Goal: Task Accomplishment & Management: Manage account settings

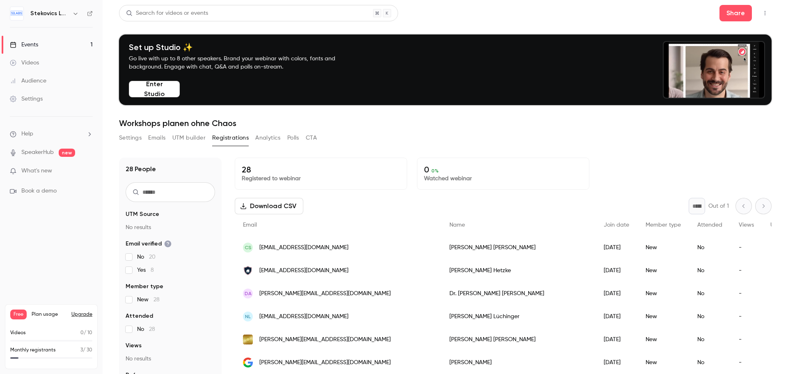
scroll to position [41, 0]
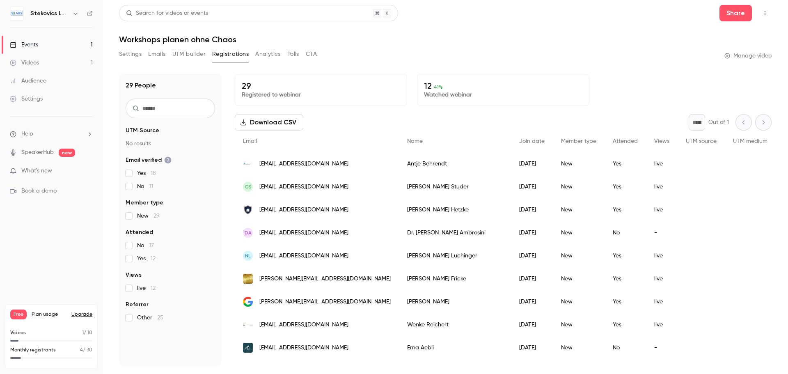
click at [30, 64] on div "Videos" at bounding box center [24, 63] width 29 height 8
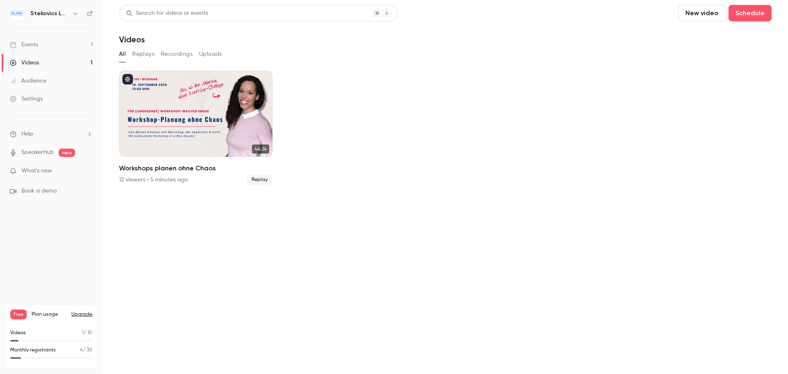
click at [141, 53] on button "Replays" at bounding box center [143, 54] width 22 height 13
click at [169, 53] on button "Recordings" at bounding box center [177, 54] width 32 height 13
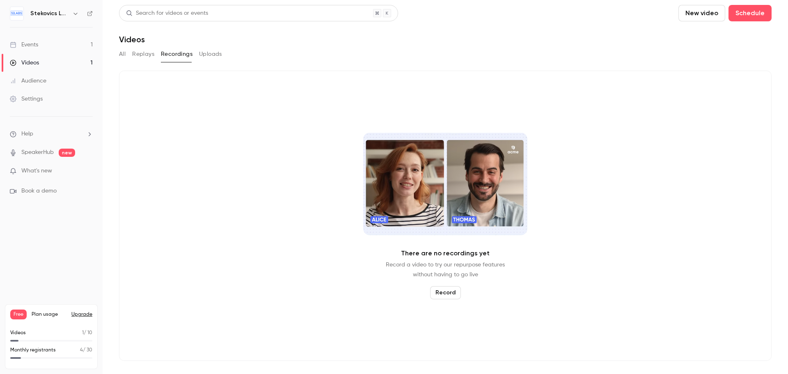
click at [206, 53] on button "Uploads" at bounding box center [210, 54] width 23 height 13
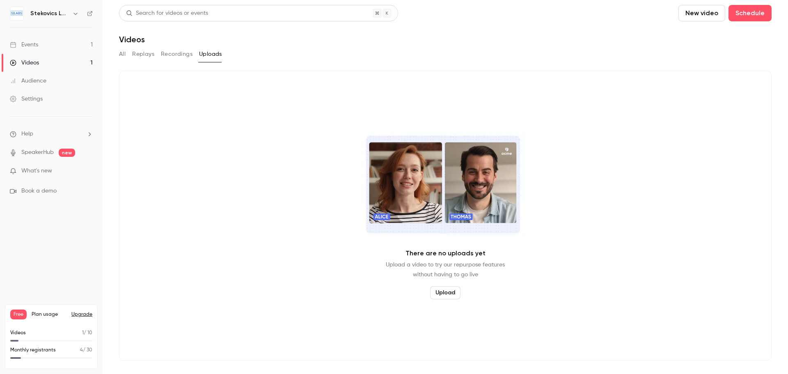
click at [124, 55] on button "All" at bounding box center [122, 54] width 7 height 13
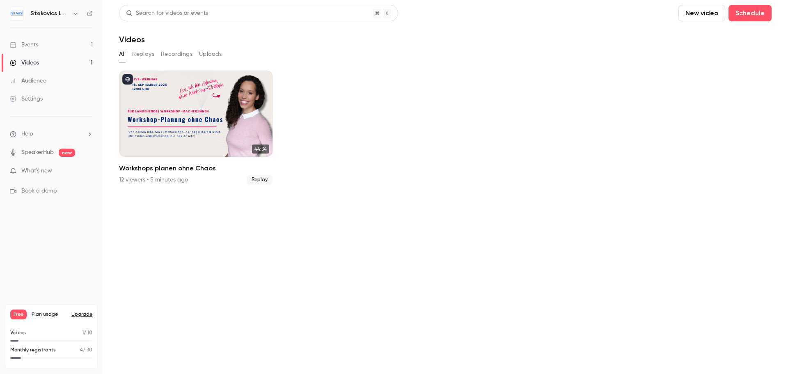
click at [36, 81] on div "Audience" at bounding box center [28, 81] width 37 height 8
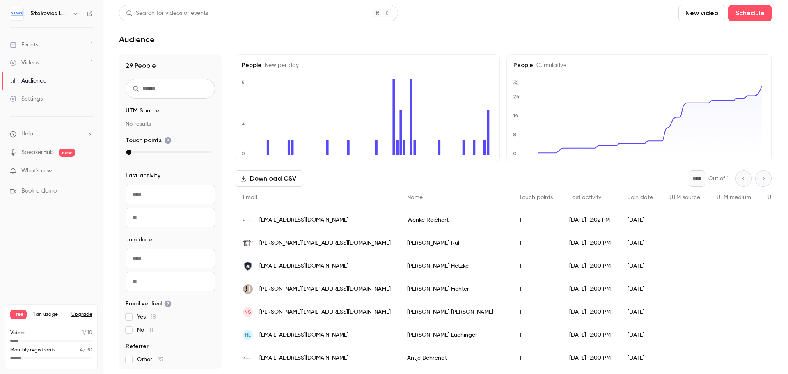
click at [27, 79] on div "Audience" at bounding box center [28, 81] width 37 height 8
click at [34, 99] on div "Settings" at bounding box center [26, 99] width 33 height 8
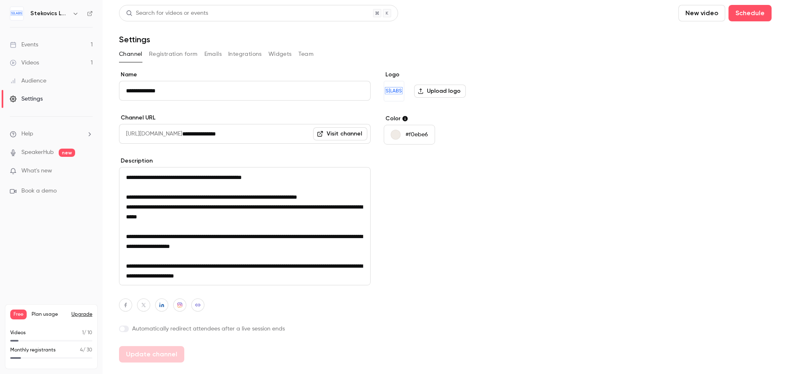
click at [31, 44] on div "Events" at bounding box center [24, 45] width 28 height 8
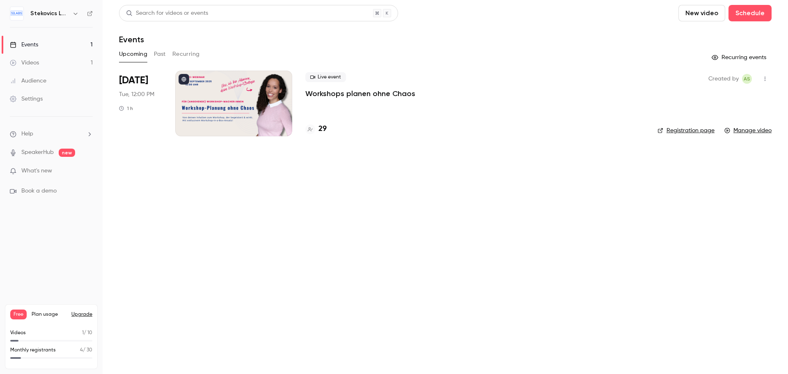
click at [74, 13] on icon "button" at bounding box center [75, 14] width 4 height 2
click at [121, 203] on div at bounding box center [394, 187] width 788 height 374
click at [160, 53] on button "Past" at bounding box center [160, 54] width 12 height 13
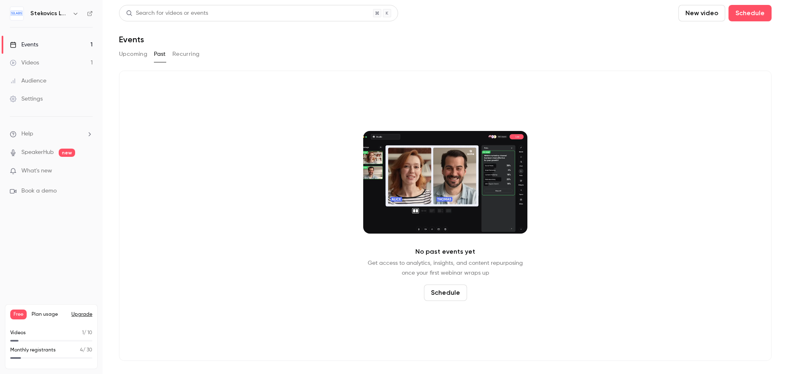
click at [185, 55] on button "Recurring" at bounding box center [185, 54] width 27 height 13
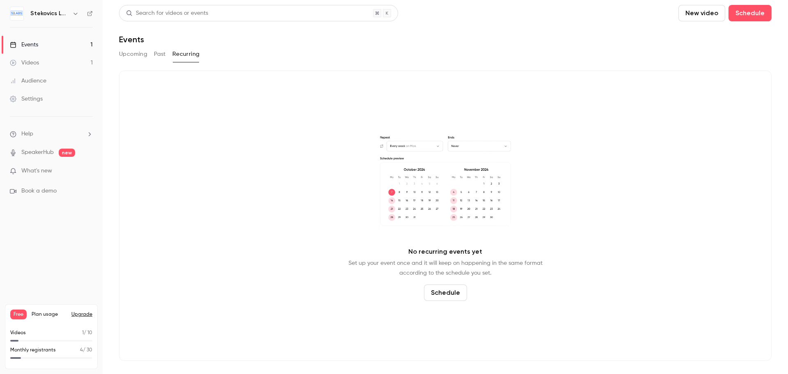
click at [135, 55] on button "Upcoming" at bounding box center [133, 54] width 28 height 13
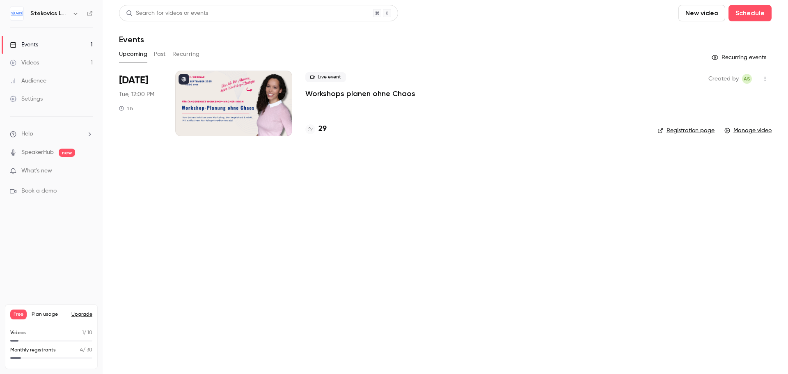
click at [26, 131] on span "Help" at bounding box center [27, 134] width 12 height 9
click at [26, 131] on div at bounding box center [394, 187] width 788 height 374
click at [32, 41] on div "Events" at bounding box center [24, 45] width 28 height 8
click at [29, 61] on div "Videos" at bounding box center [24, 63] width 29 height 8
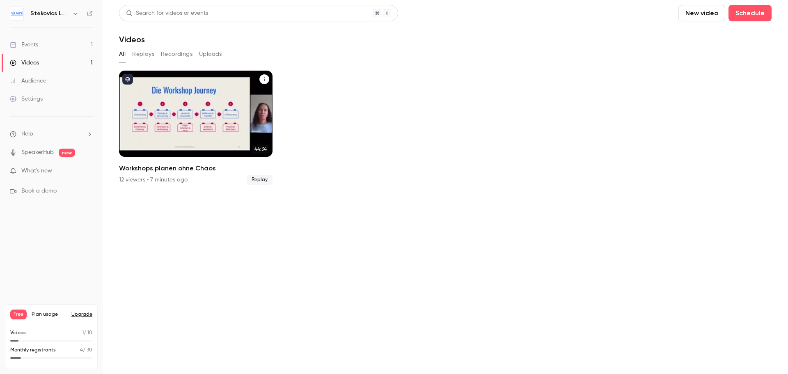
click at [215, 99] on div "Workshops planen ohne Chaos" at bounding box center [195, 114] width 153 height 86
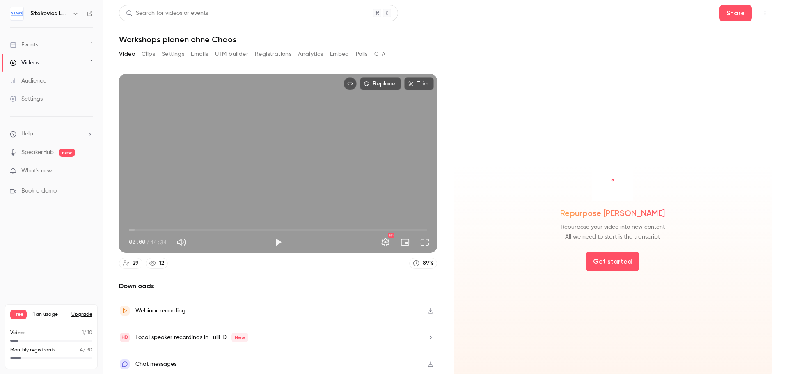
scroll to position [2, 0]
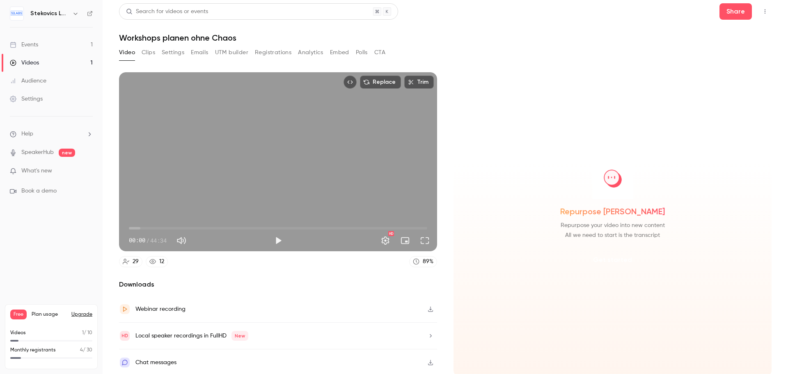
click at [609, 258] on button "Get started" at bounding box center [612, 260] width 53 height 20
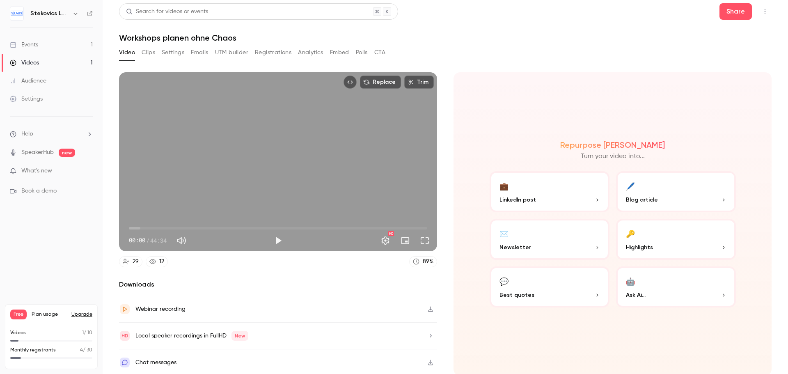
click at [537, 291] on p "Best quotes" at bounding box center [549, 294] width 100 height 9
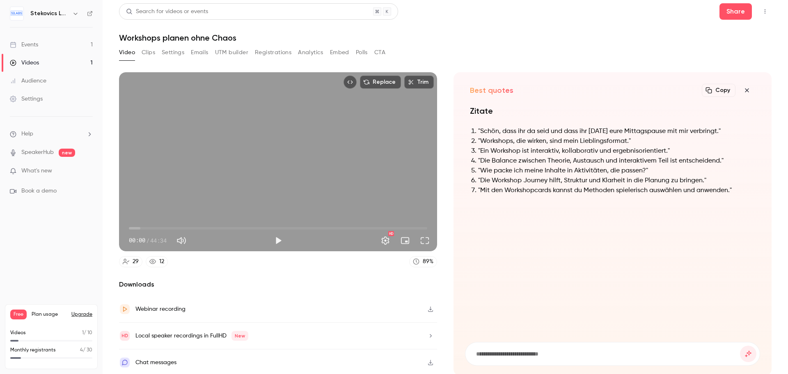
click at [742, 91] on icon "button" at bounding box center [747, 90] width 10 height 7
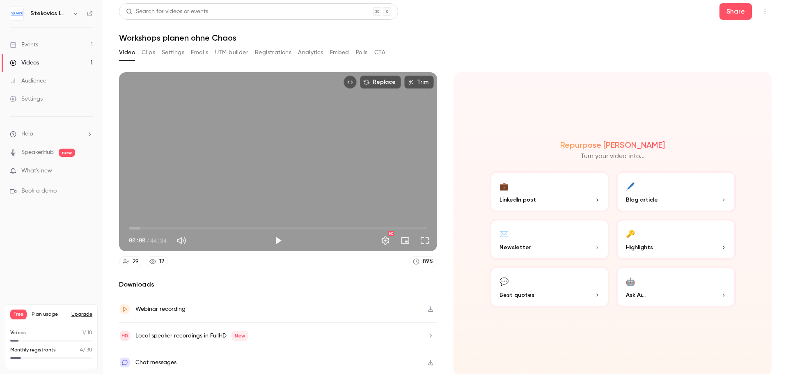
click at [653, 242] on button "🔑 Highlights" at bounding box center [676, 239] width 120 height 41
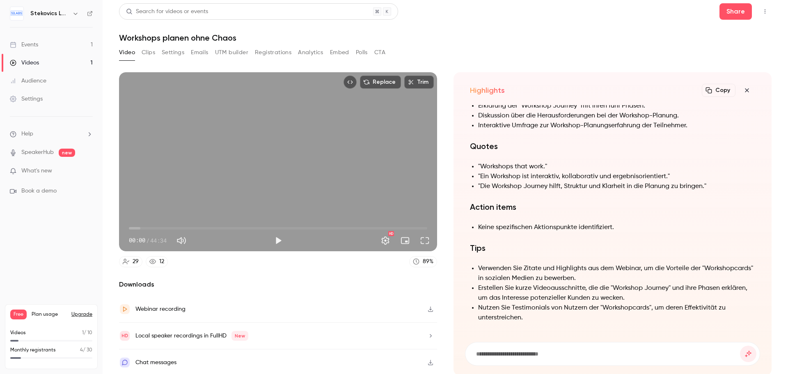
scroll to position [0, 0]
click at [744, 91] on icon "button" at bounding box center [746, 90] width 4 height 4
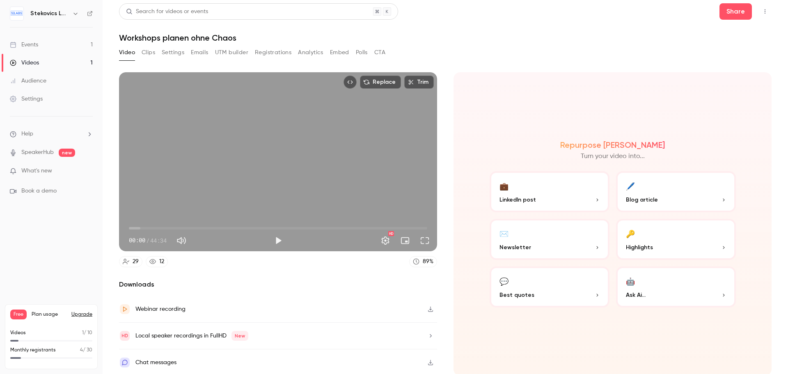
click at [664, 198] on p "Blog article" at bounding box center [676, 199] width 100 height 9
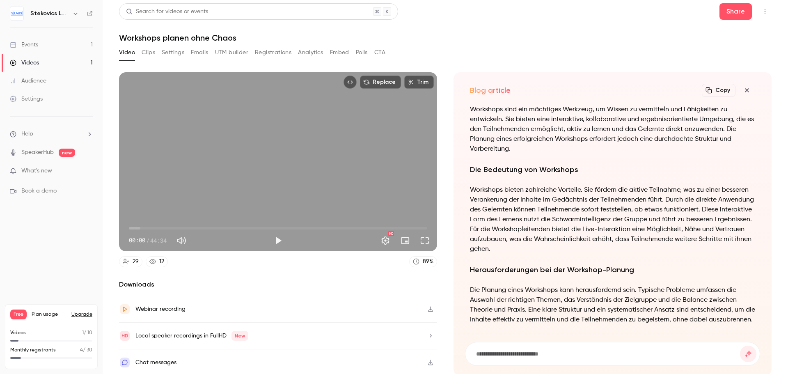
scroll to position [-369, 0]
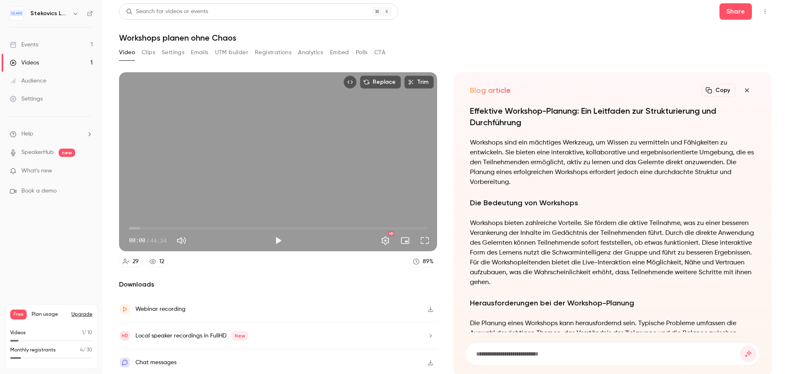
click at [742, 91] on icon "button" at bounding box center [747, 90] width 10 height 7
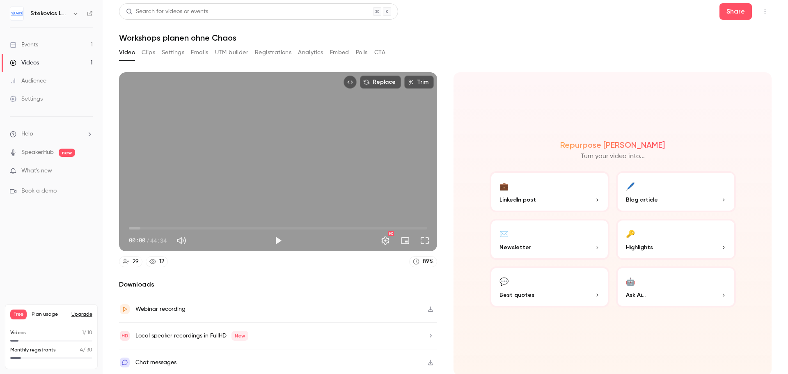
click at [552, 196] on p "LinkedIn post" at bounding box center [549, 199] width 100 height 9
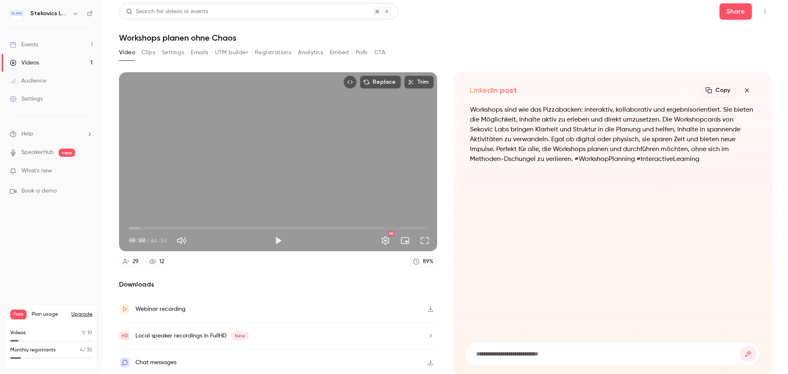
click at [744, 90] on icon "button" at bounding box center [746, 90] width 4 height 4
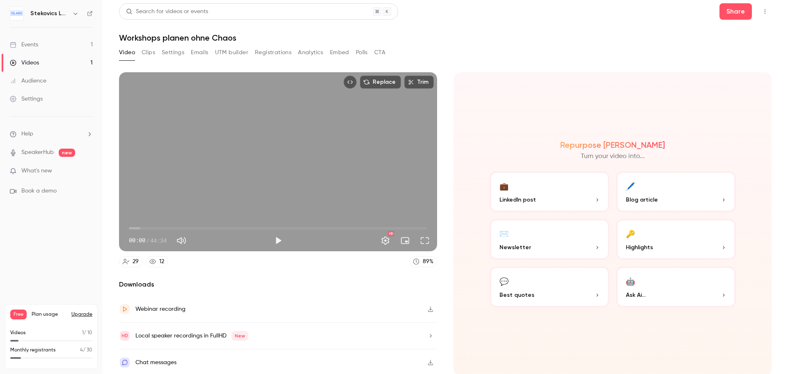
click at [544, 240] on button "✉️ Newsletter" at bounding box center [549, 239] width 120 height 41
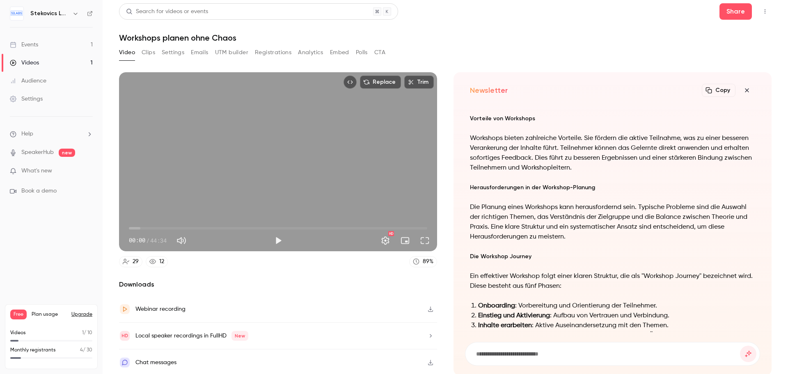
scroll to position [-367, 0]
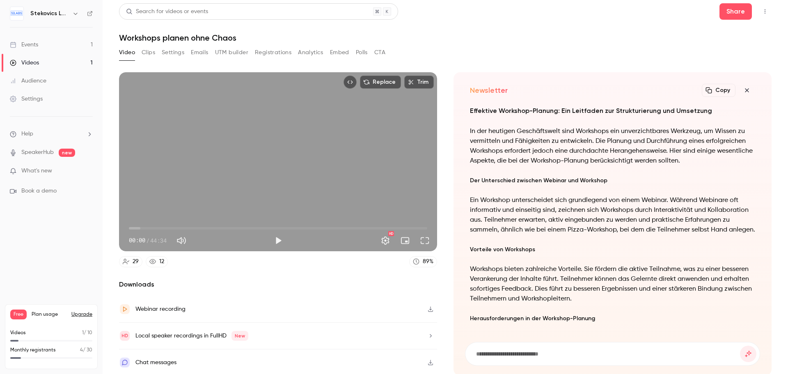
click at [742, 88] on icon "button" at bounding box center [747, 90] width 10 height 7
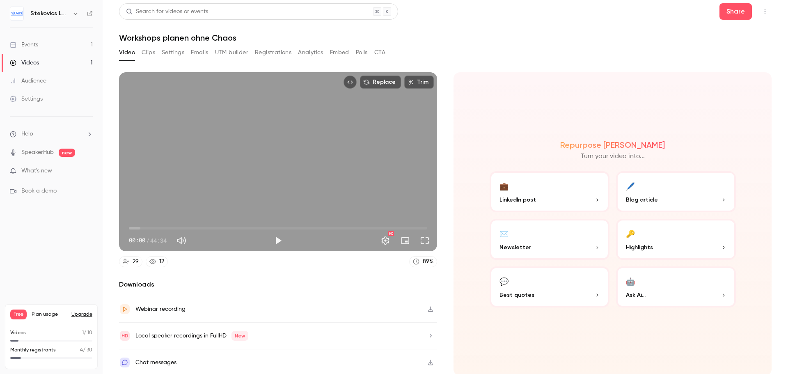
click at [663, 245] on p "Highlights" at bounding box center [676, 247] width 100 height 9
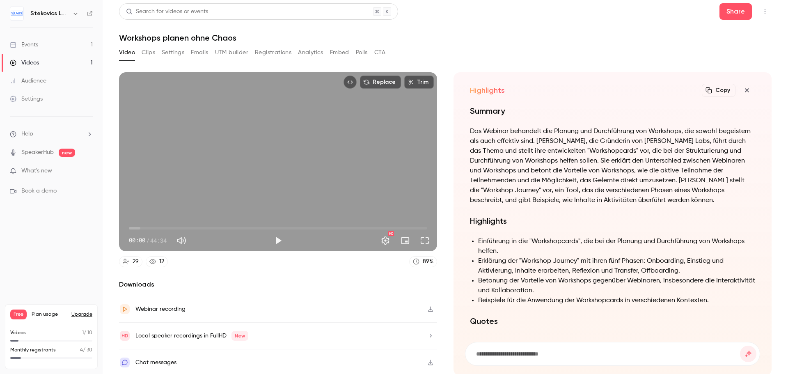
scroll to position [-177, 0]
click at [742, 92] on icon "button" at bounding box center [747, 90] width 10 height 7
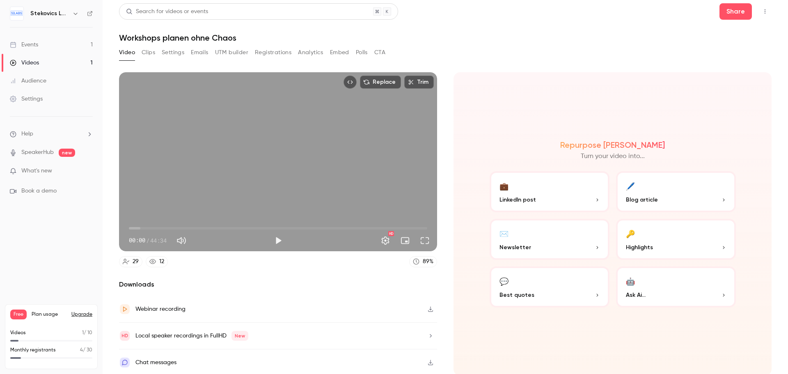
click at [658, 288] on button "🤖 Ask Ai..." at bounding box center [676, 286] width 120 height 41
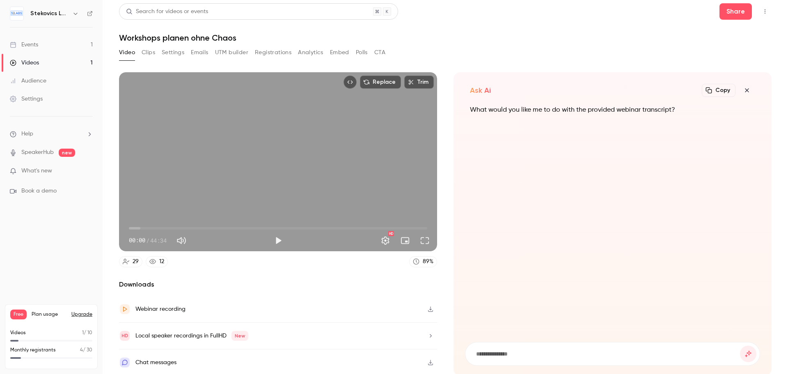
click at [635, 350] on input at bounding box center [607, 353] width 265 height 9
click at [148, 53] on button "Clips" at bounding box center [149, 52] width 14 height 13
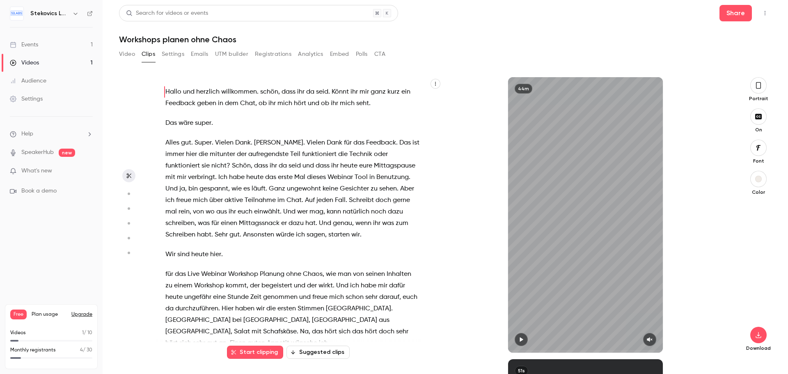
scroll to position [282, 0]
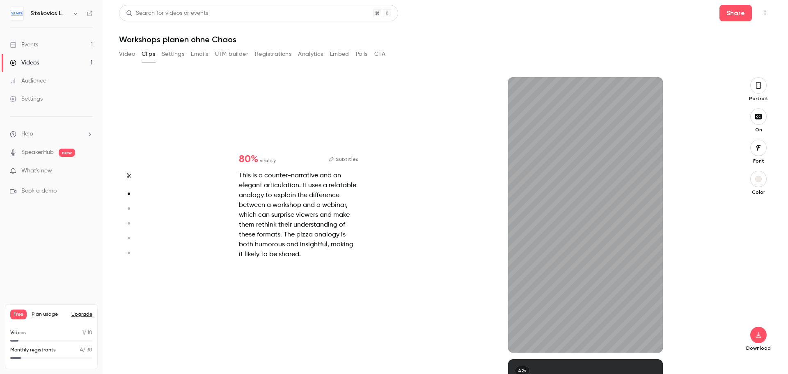
type input "*"
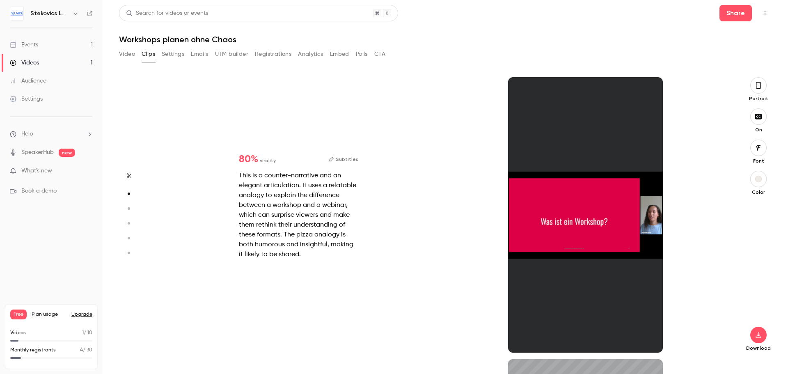
type input "*"
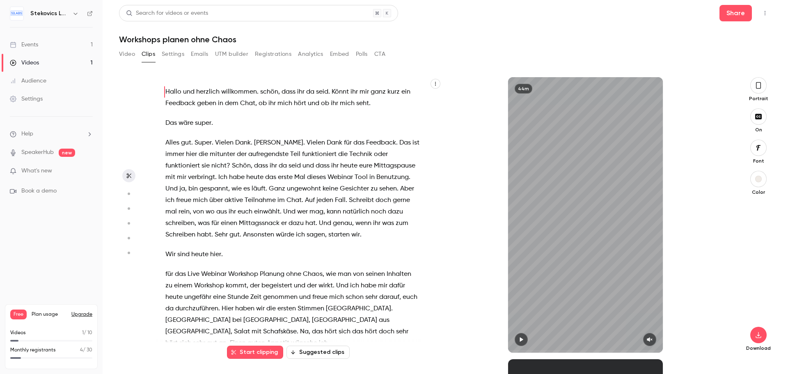
scroll to position [282, 0]
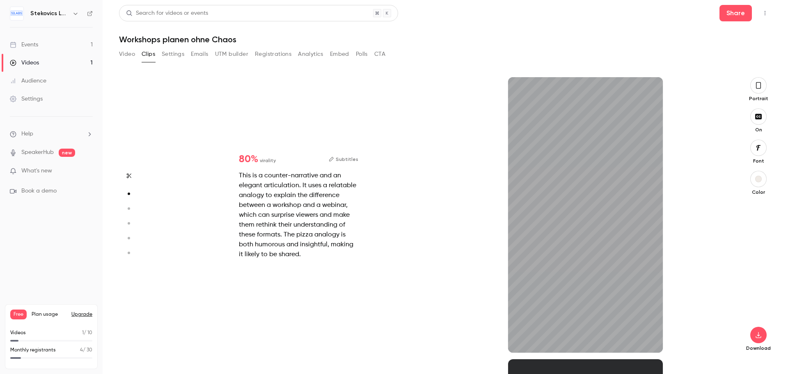
click at [757, 86] on icon "button" at bounding box center [758, 85] width 7 height 9
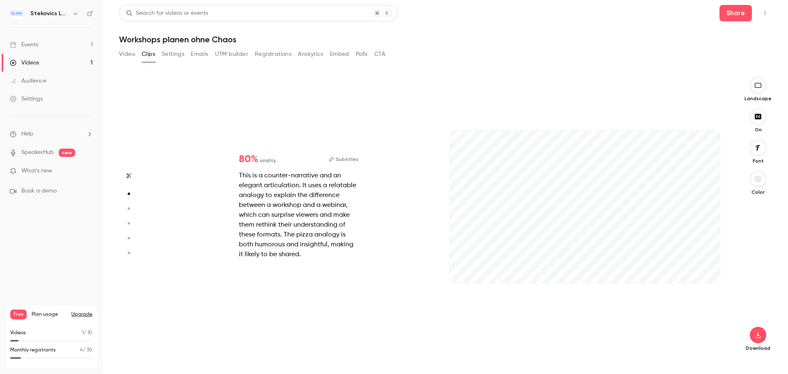
click at [758, 87] on icon "button" at bounding box center [757, 85] width 7 height 5
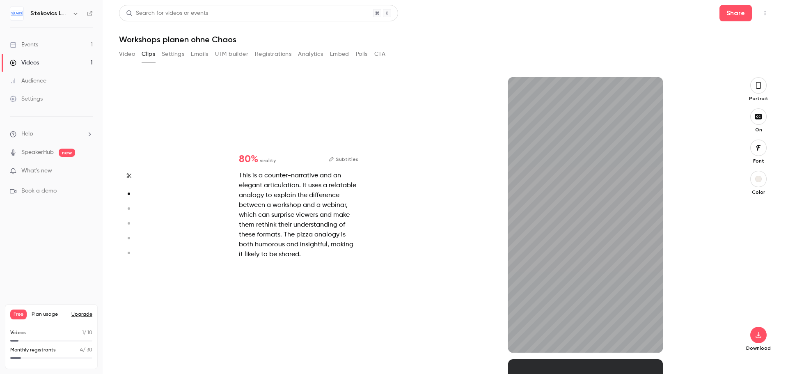
type input "*"
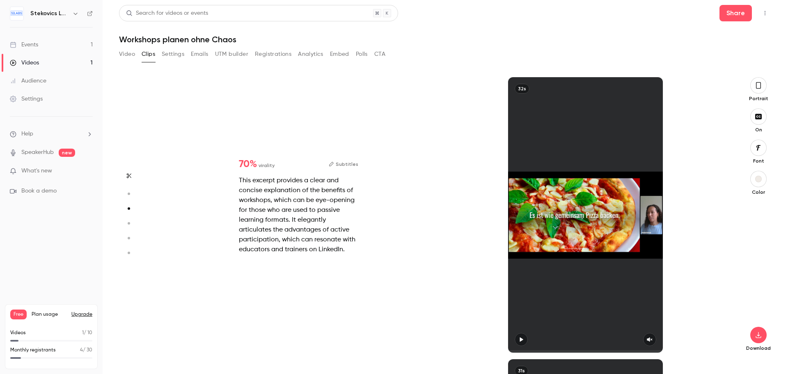
type input "*"
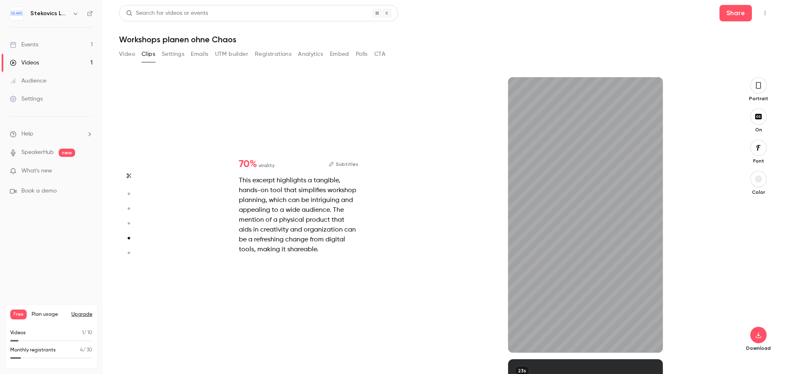
type input "*"
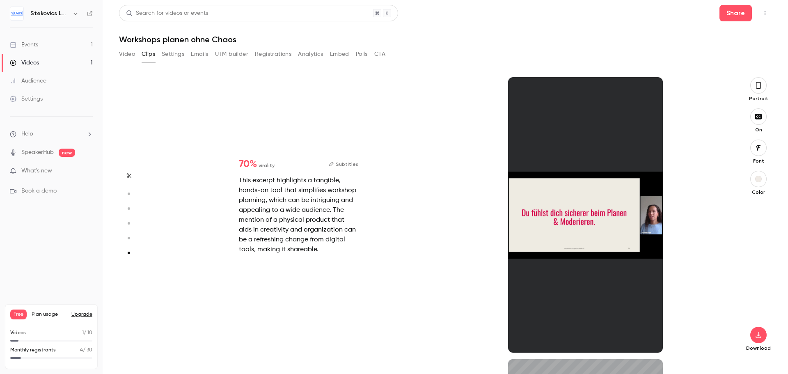
scroll to position [1396, 0]
type input "*"
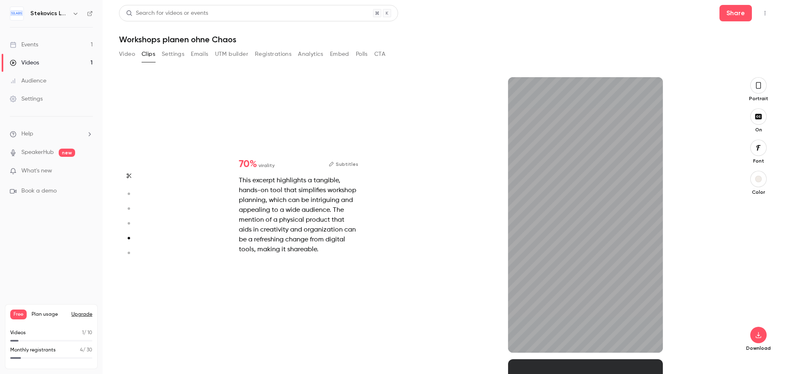
type input "***"
click at [175, 55] on button "Settings" at bounding box center [173, 54] width 23 height 13
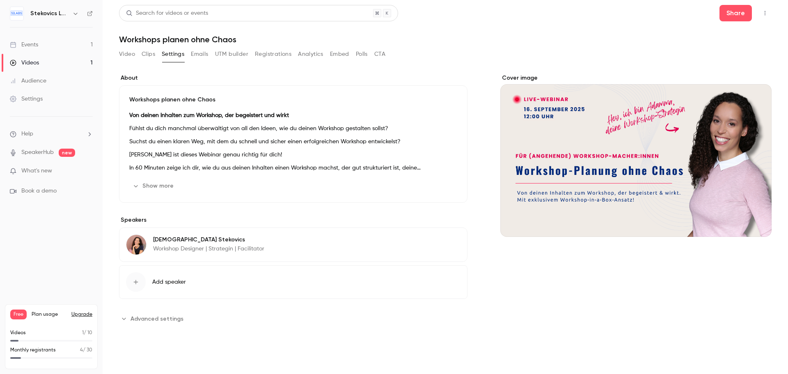
click at [200, 53] on button "Emails" at bounding box center [199, 54] width 17 height 13
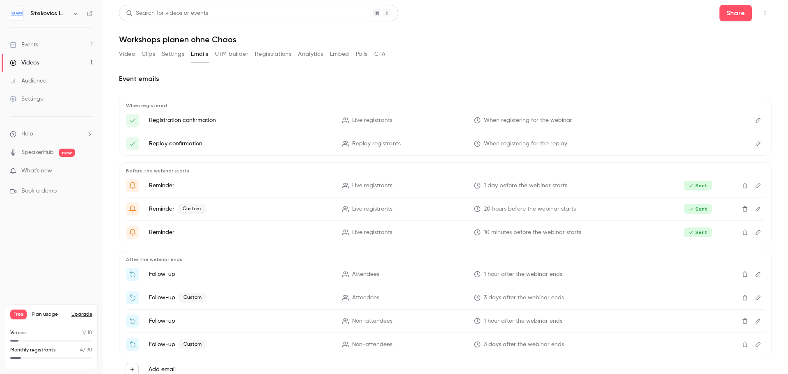
click at [231, 54] on button "UTM builder" at bounding box center [231, 54] width 33 height 13
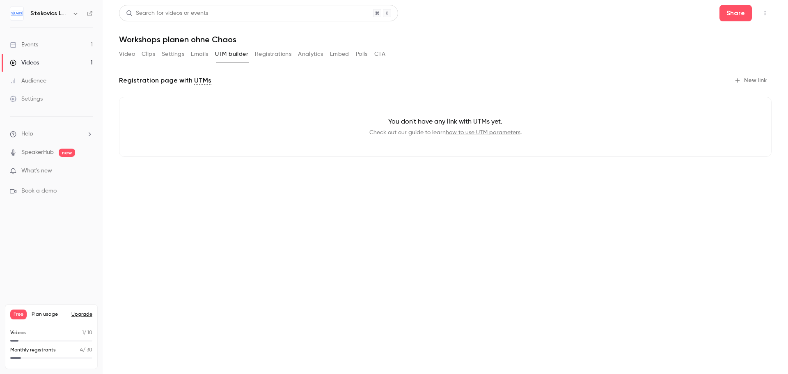
click at [283, 53] on button "Registrations" at bounding box center [273, 54] width 37 height 13
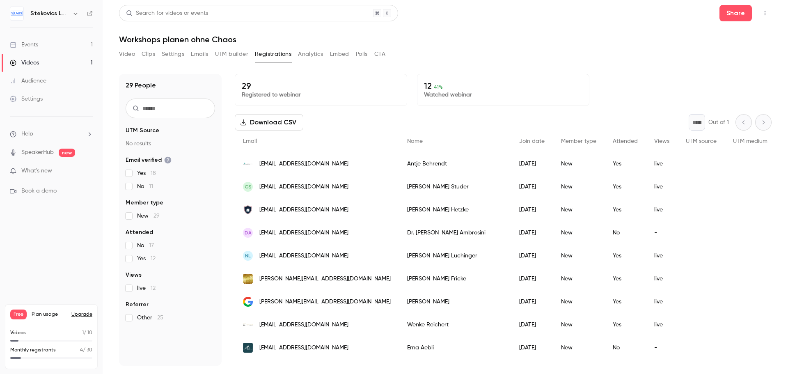
click at [307, 53] on button "Analytics" at bounding box center [310, 54] width 25 height 13
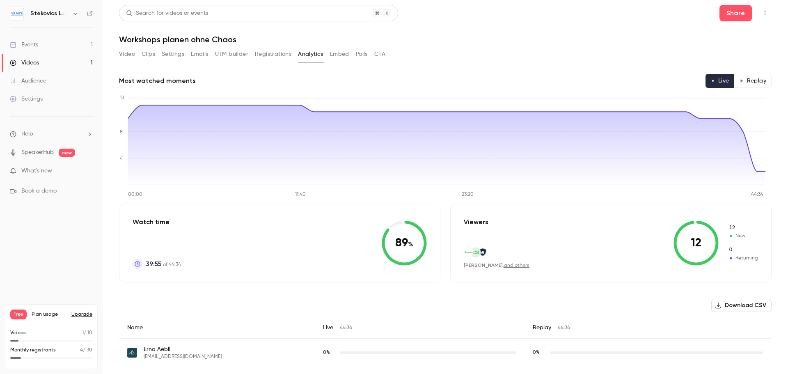
click at [342, 53] on button "Embed" at bounding box center [339, 54] width 19 height 13
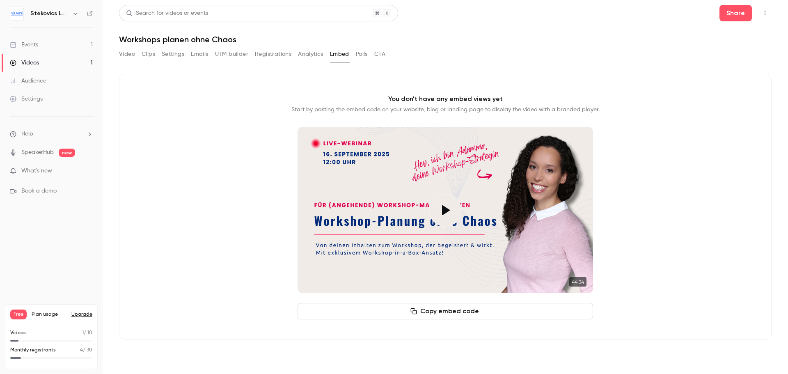
click at [362, 54] on button "Polls" at bounding box center [362, 54] width 12 height 13
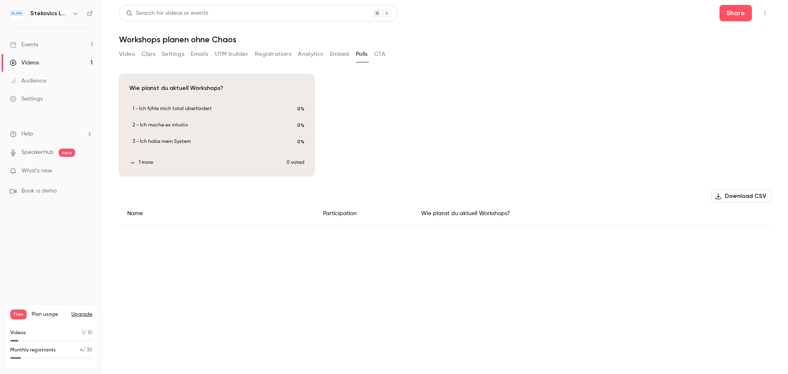
click at [131, 164] on icon "button" at bounding box center [133, 163] width 6 height 6
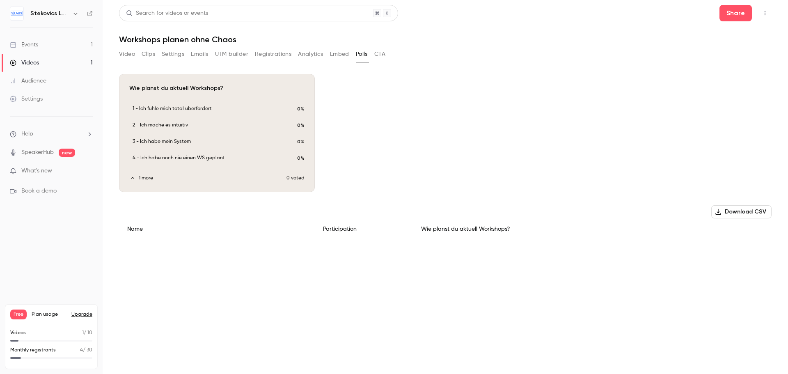
click at [385, 56] on button "CTA" at bounding box center [379, 54] width 11 height 13
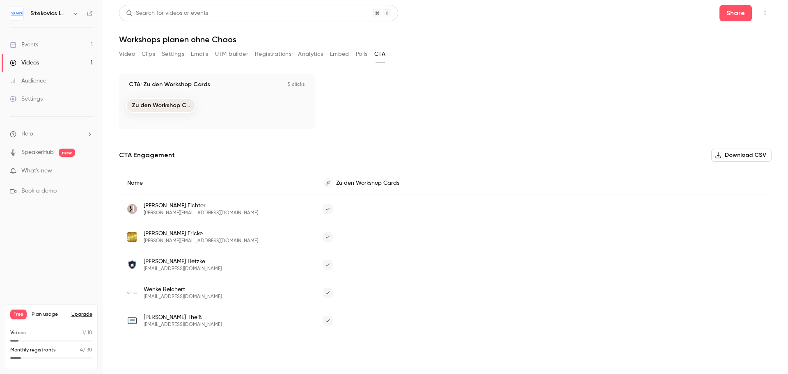
click at [31, 41] on div "Events" at bounding box center [24, 45] width 28 height 8
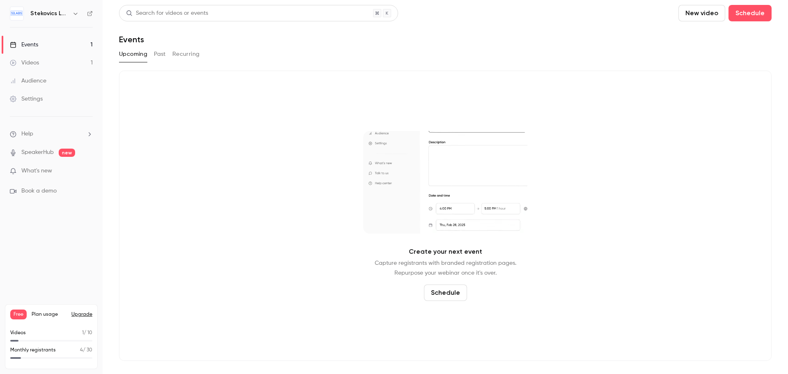
click at [161, 55] on button "Past" at bounding box center [160, 54] width 12 height 13
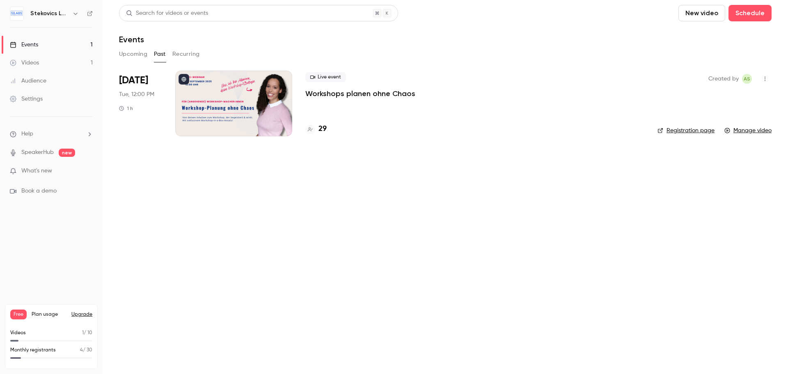
click at [225, 110] on div at bounding box center [233, 104] width 117 height 66
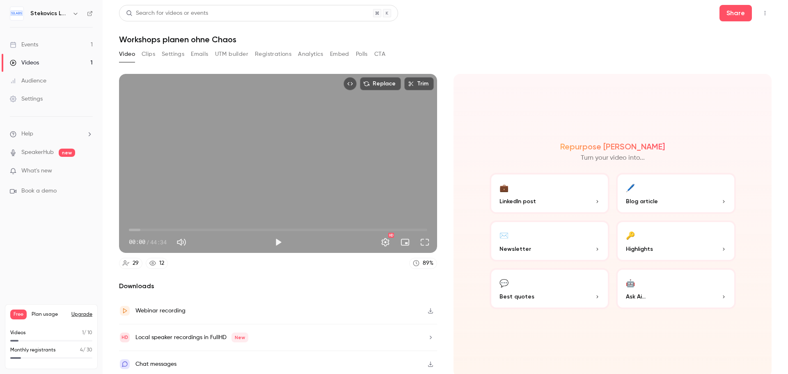
click at [32, 41] on div "Events" at bounding box center [24, 45] width 28 height 8
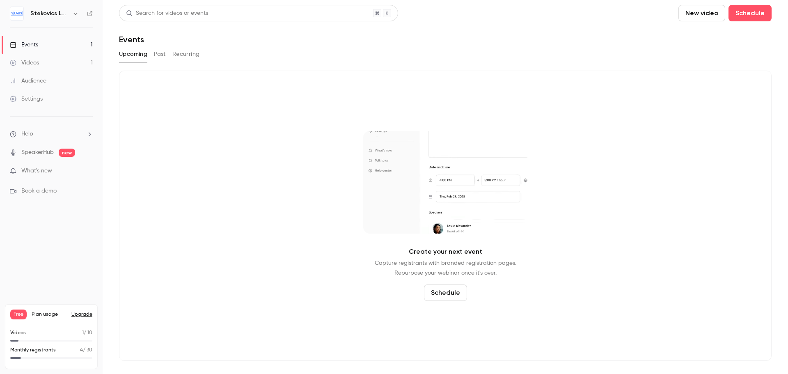
click at [162, 54] on button "Past" at bounding box center [160, 54] width 12 height 13
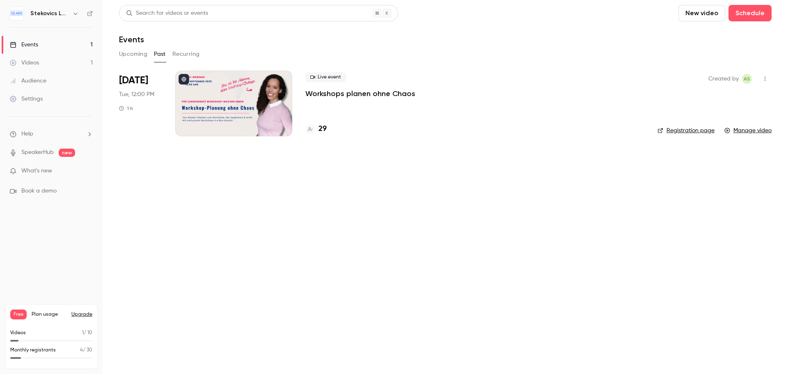
click at [35, 61] on div "Videos" at bounding box center [24, 63] width 29 height 8
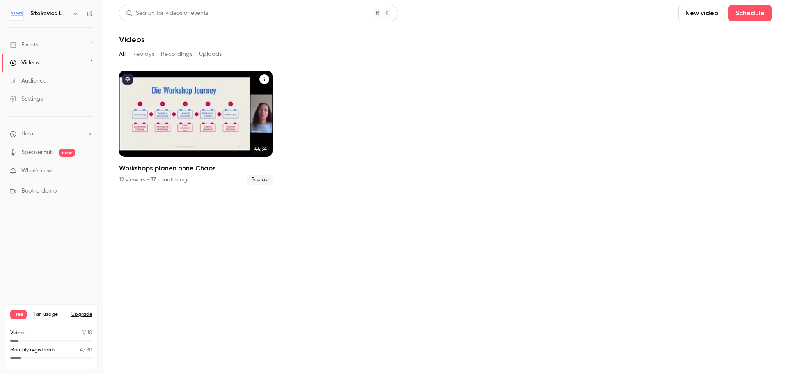
click at [206, 135] on div "Workshops planen ohne Chaos" at bounding box center [195, 114] width 153 height 86
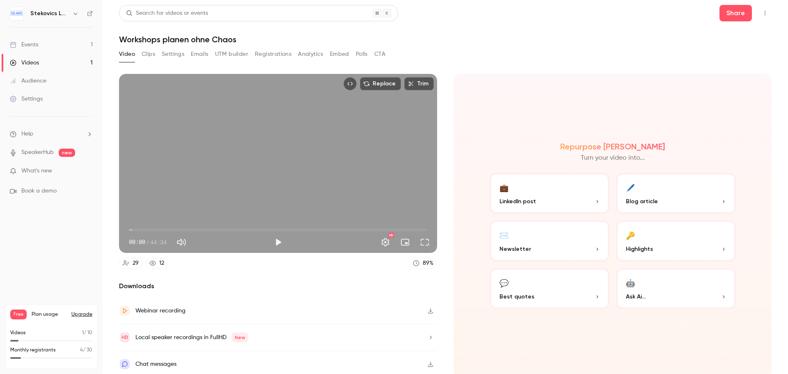
scroll to position [2, 0]
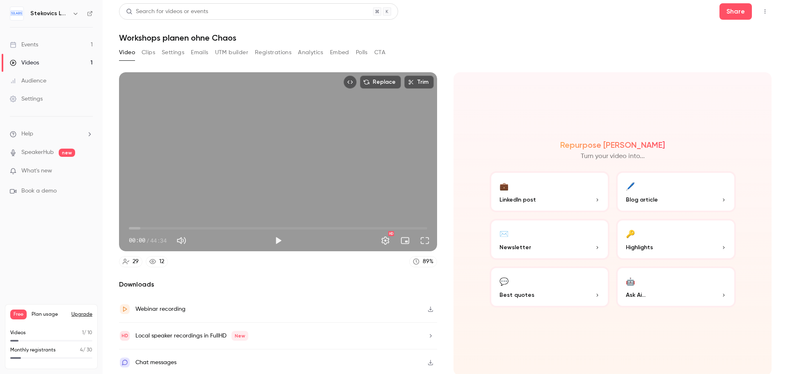
click at [428, 360] on icon "button" at bounding box center [430, 362] width 5 height 5
click at [427, 334] on icon "button" at bounding box center [430, 336] width 7 height 6
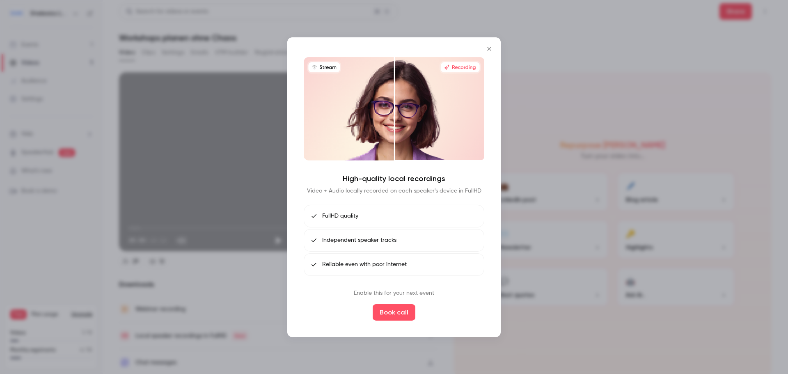
click at [488, 49] on icon "Close" at bounding box center [489, 49] width 4 height 4
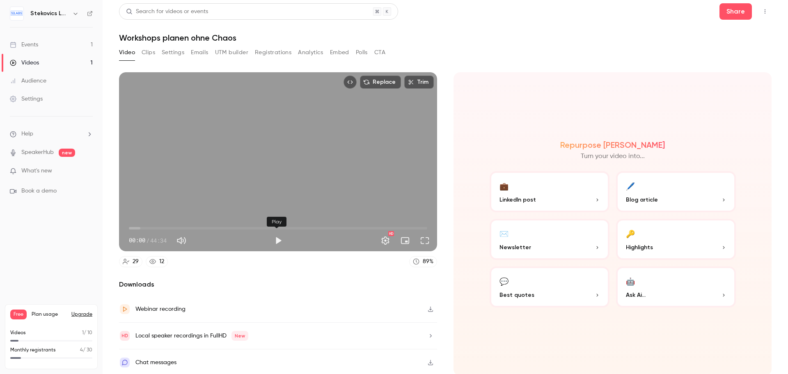
click at [276, 236] on button "Play" at bounding box center [278, 240] width 16 height 16
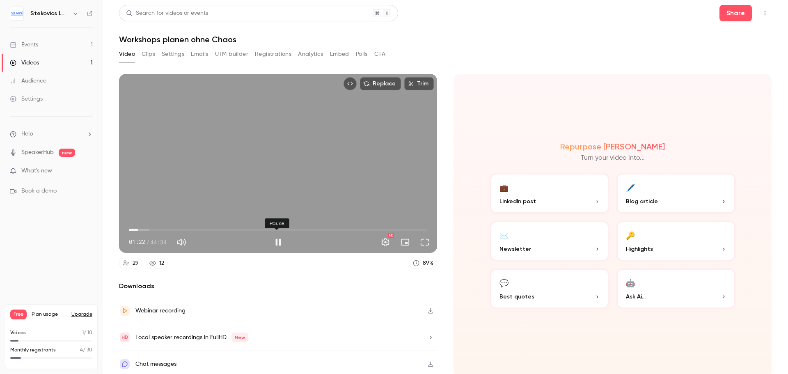
click at [274, 241] on button "Pause" at bounding box center [278, 242] width 16 height 16
type input "****"
click at [32, 46] on div "Events" at bounding box center [24, 45] width 28 height 8
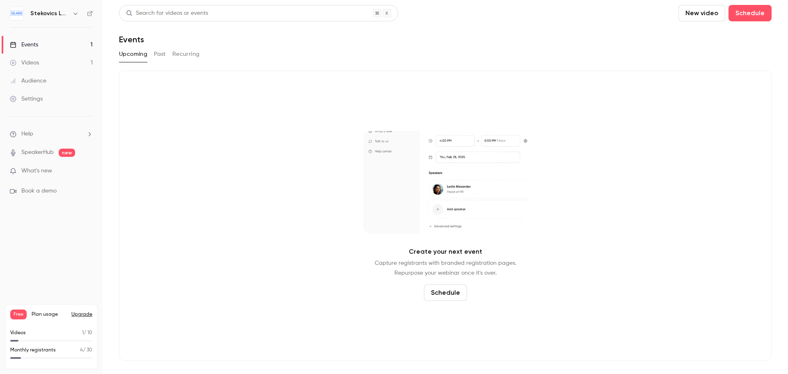
click at [162, 55] on button "Past" at bounding box center [160, 54] width 12 height 13
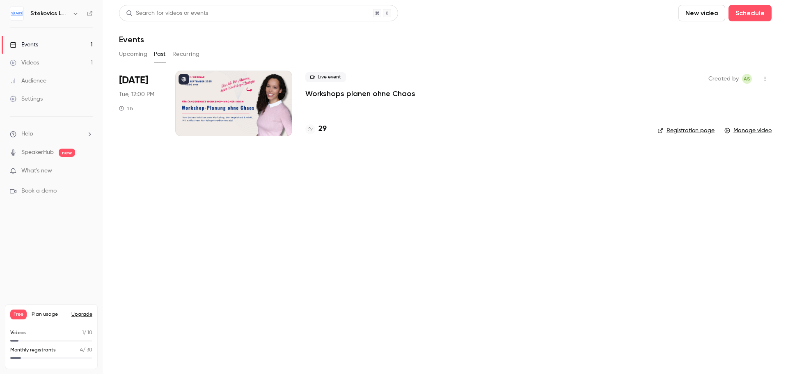
click at [767, 78] on icon "button" at bounding box center [764, 79] width 7 height 6
click at [726, 121] on div "Duplicate" at bounding box center [733, 121] width 62 height 8
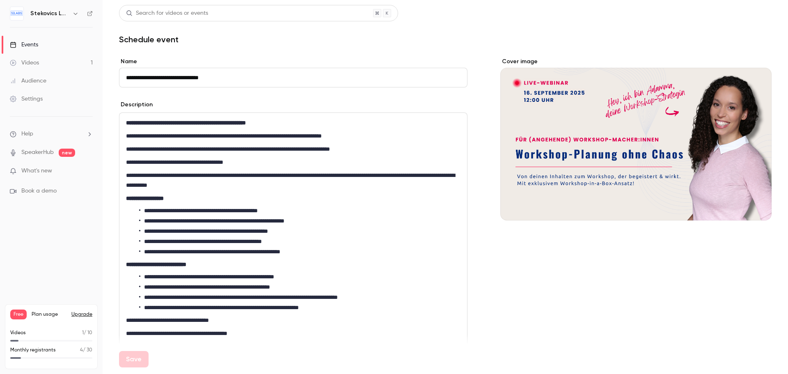
click at [148, 78] on input "**********" at bounding box center [293, 78] width 348 height 20
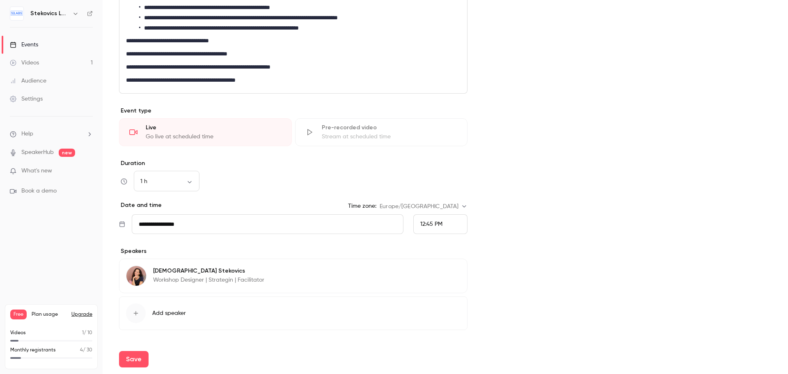
scroll to position [287, 0]
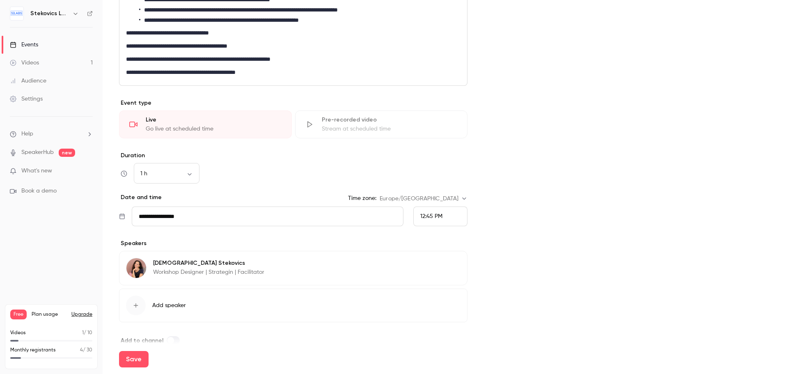
type input "**********"
click at [187, 219] on input "**********" at bounding box center [268, 216] width 272 height 20
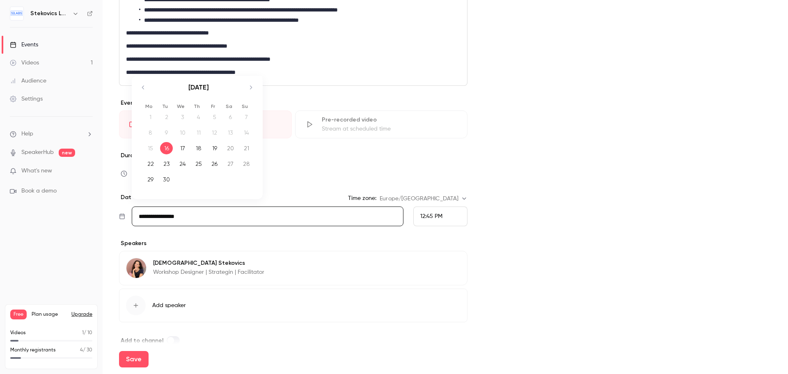
click at [164, 178] on div "30" at bounding box center [166, 179] width 13 height 12
type input "**********"
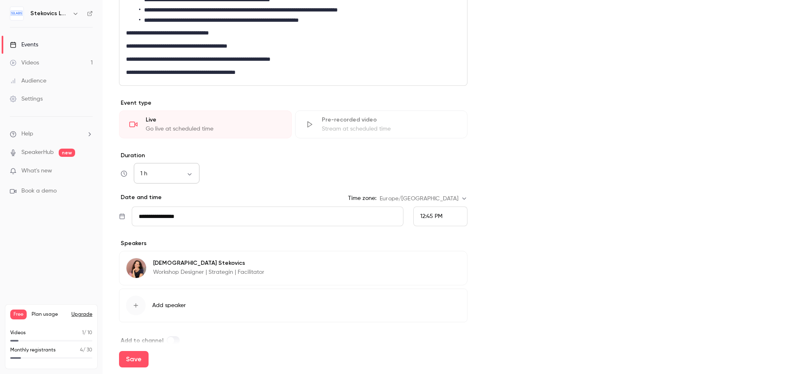
click at [187, 174] on body "**********" at bounding box center [394, 187] width 788 height 374
click at [162, 170] on div at bounding box center [394, 187] width 788 height 374
click at [439, 215] on span "12:45 PM" at bounding box center [431, 216] width 22 height 6
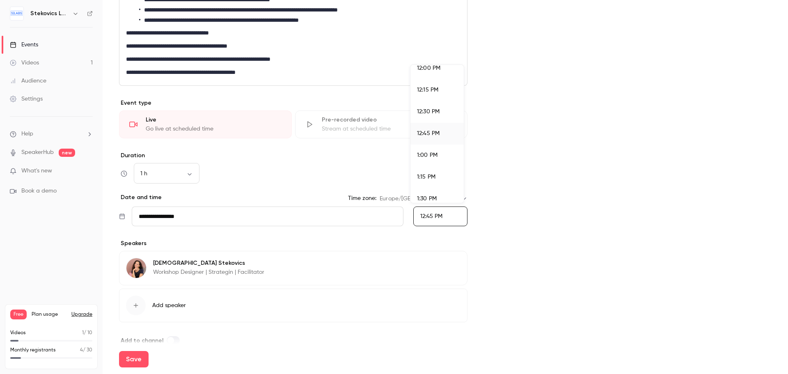
click at [434, 71] on span "12:00 PM" at bounding box center [428, 68] width 23 height 6
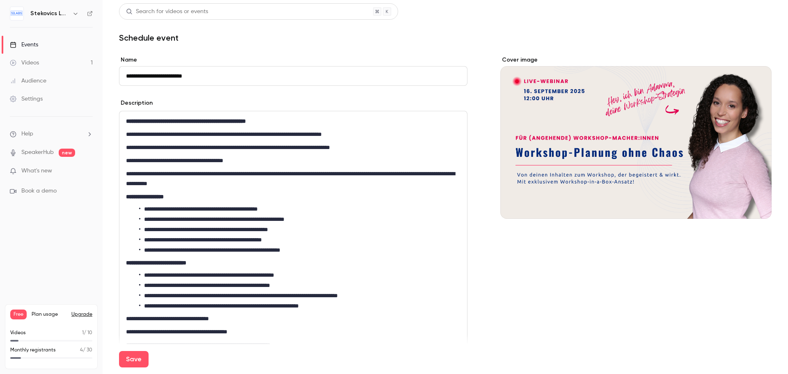
scroll to position [0, 0]
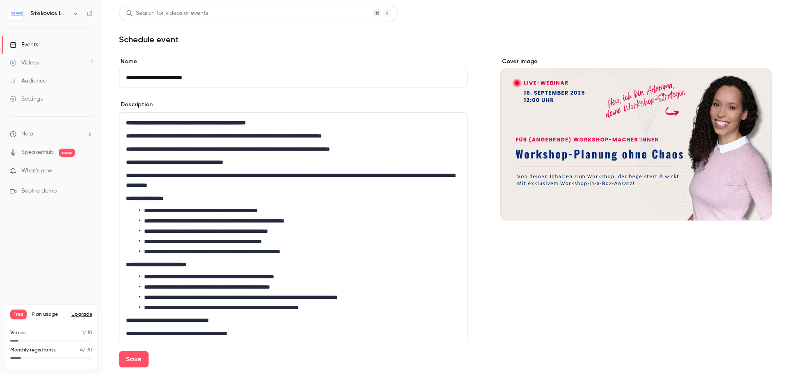
click at [753, 206] on icon "Cover image" at bounding box center [756, 205] width 9 height 7
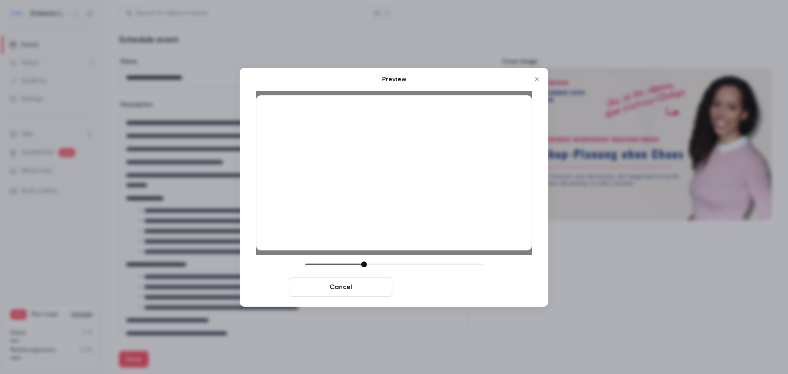
click at [438, 286] on button "Save cover" at bounding box center [446, 287] width 103 height 20
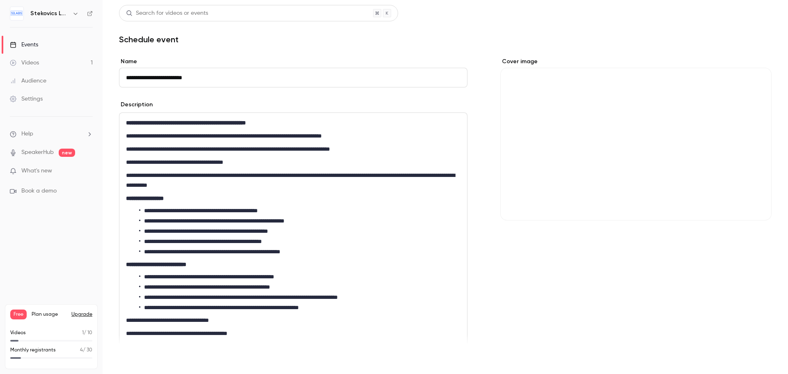
click at [131, 358] on button "Save" at bounding box center [134, 359] width 30 height 16
type input "**********"
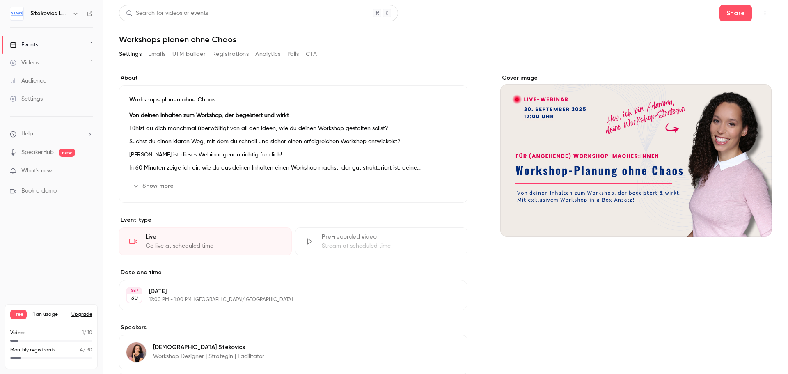
click at [154, 51] on button "Emails" at bounding box center [156, 54] width 17 height 13
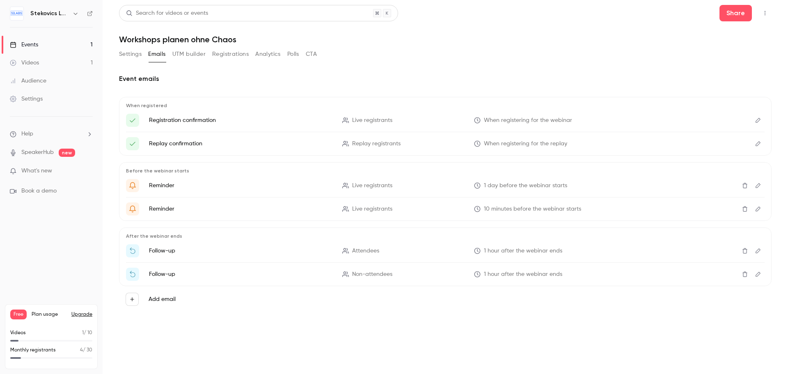
click at [129, 52] on button "Settings" at bounding box center [130, 54] width 23 height 13
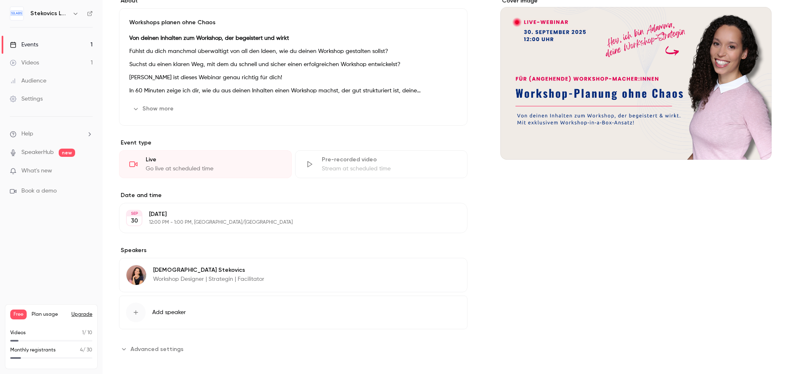
scroll to position [83, 0]
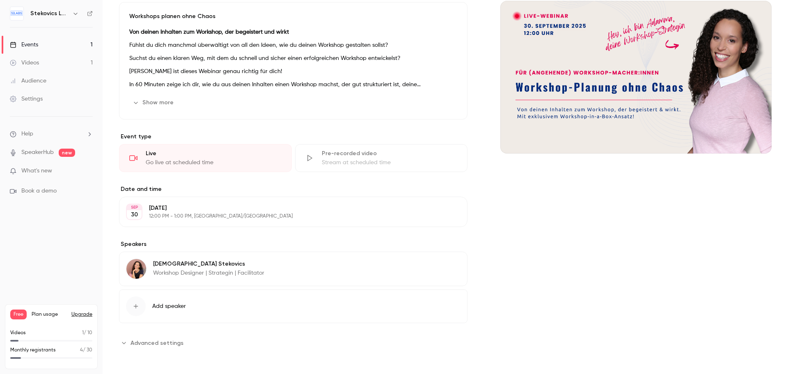
click at [126, 342] on icon "Advanced settings" at bounding box center [124, 343] width 4 height 2
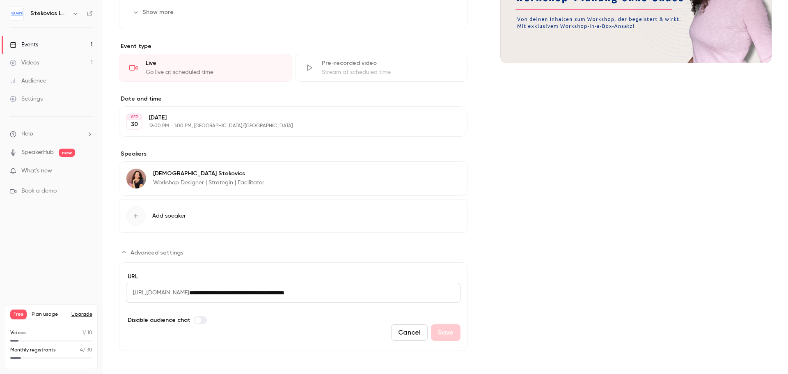
scroll to position [175, 0]
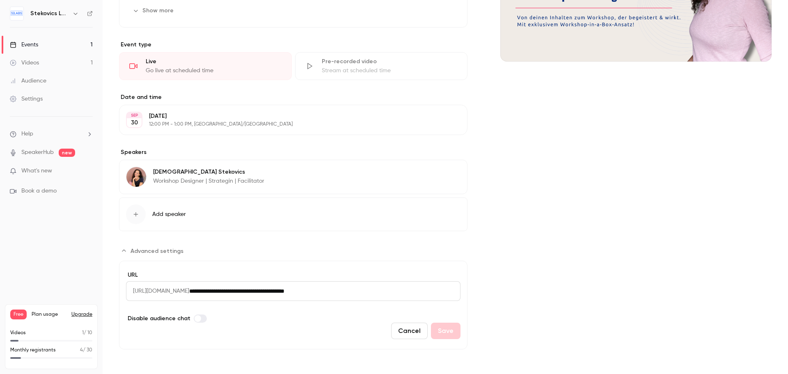
click at [123, 250] on icon "Advanced settings" at bounding box center [124, 250] width 4 height 2
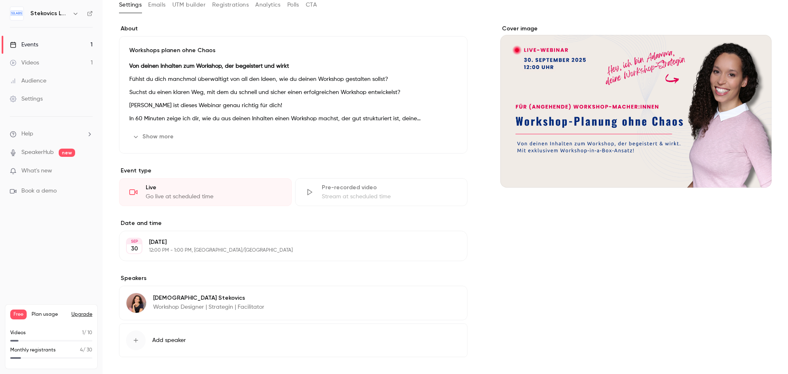
scroll to position [0, 0]
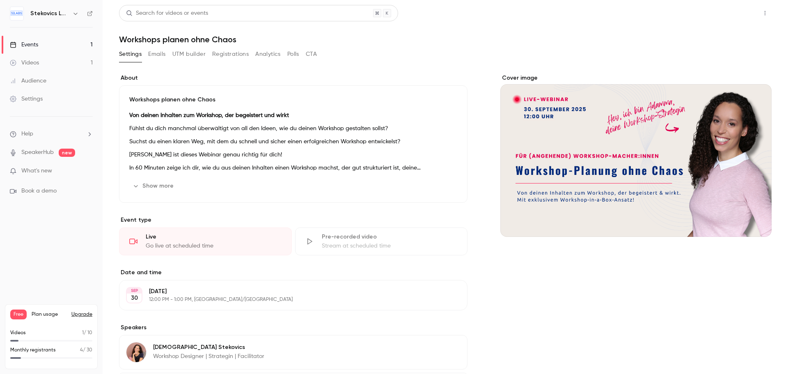
click at [733, 14] on button "Share" at bounding box center [735, 13] width 32 height 16
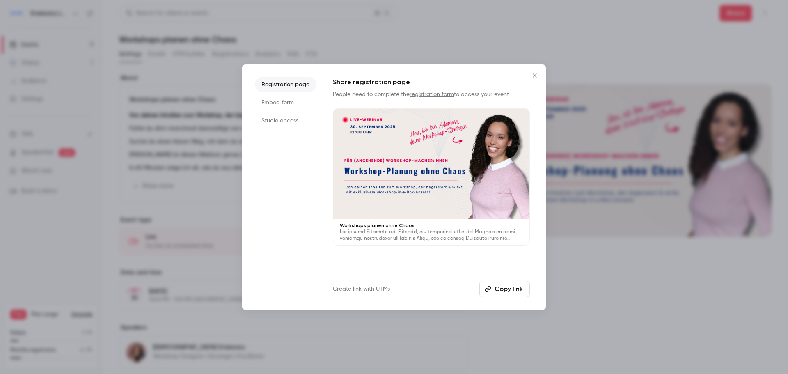
click at [267, 104] on li "Embed form" at bounding box center [286, 102] width 62 height 15
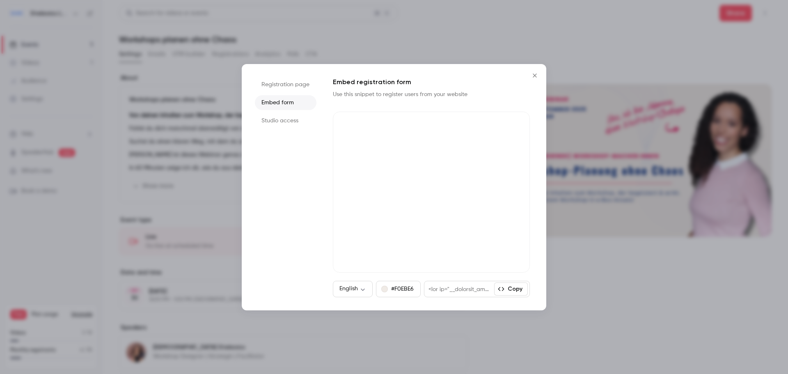
click at [281, 121] on li "Studio access" at bounding box center [286, 120] width 62 height 15
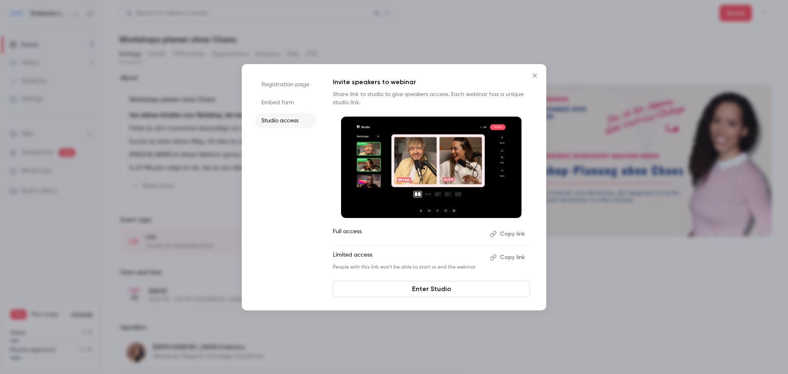
click at [536, 75] on icon "Close" at bounding box center [535, 75] width 10 height 7
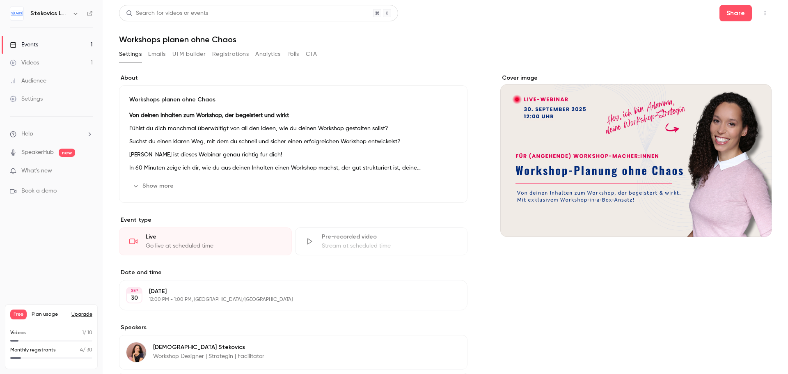
click at [27, 41] on div "Events" at bounding box center [24, 45] width 28 height 8
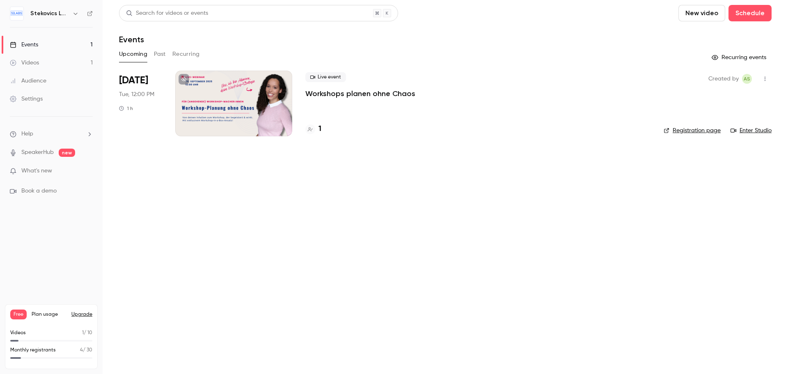
click at [320, 129] on h4 "1" at bounding box center [319, 128] width 3 height 11
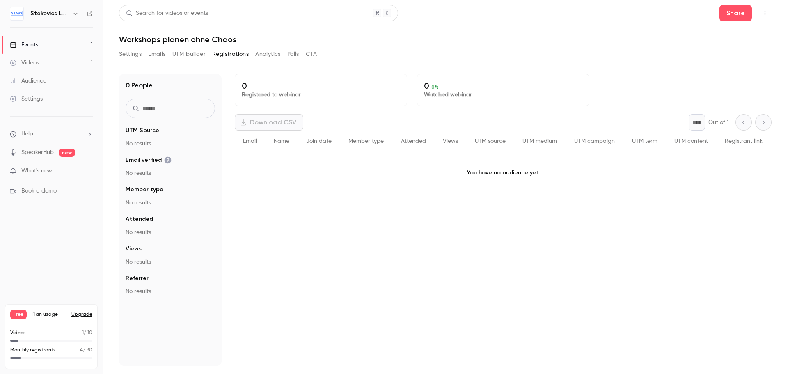
click at [130, 54] on button "Settings" at bounding box center [130, 54] width 23 height 13
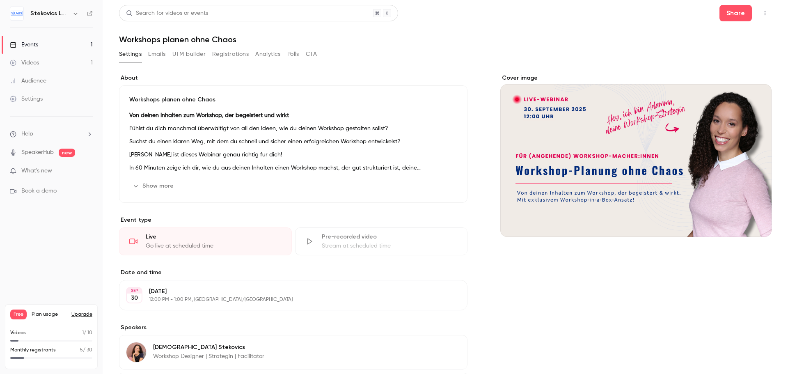
click at [158, 54] on button "Emails" at bounding box center [156, 54] width 17 height 13
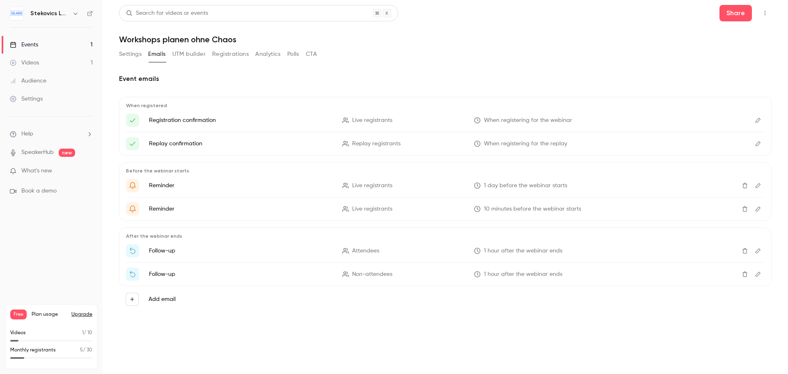
click at [178, 54] on button "UTM builder" at bounding box center [188, 54] width 33 height 13
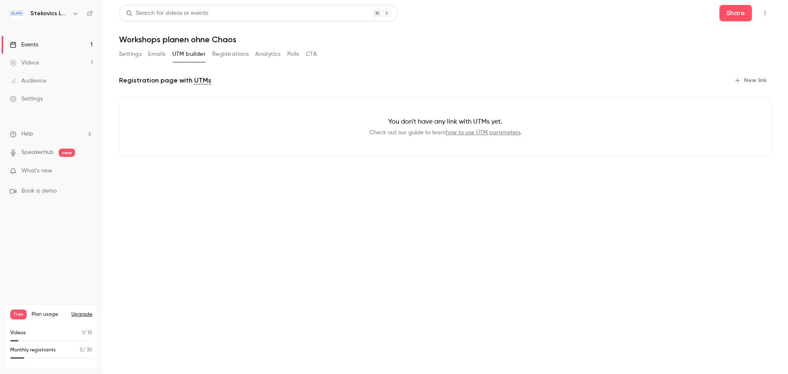
click at [235, 55] on button "Registrations" at bounding box center [230, 54] width 37 height 13
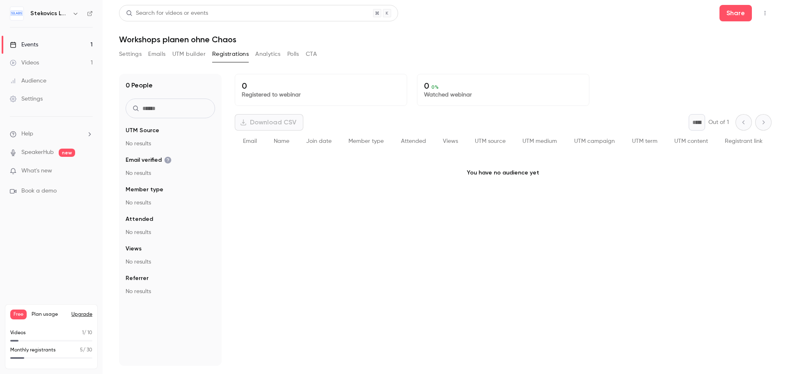
click at [268, 54] on button "Analytics" at bounding box center [267, 54] width 25 height 13
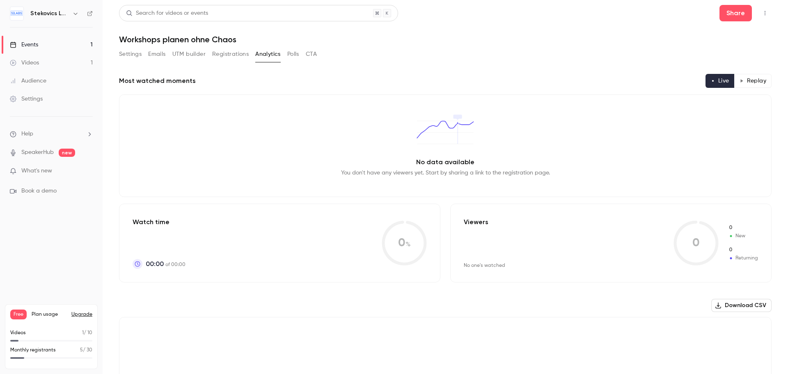
click at [298, 56] on button "Polls" at bounding box center [293, 54] width 12 height 13
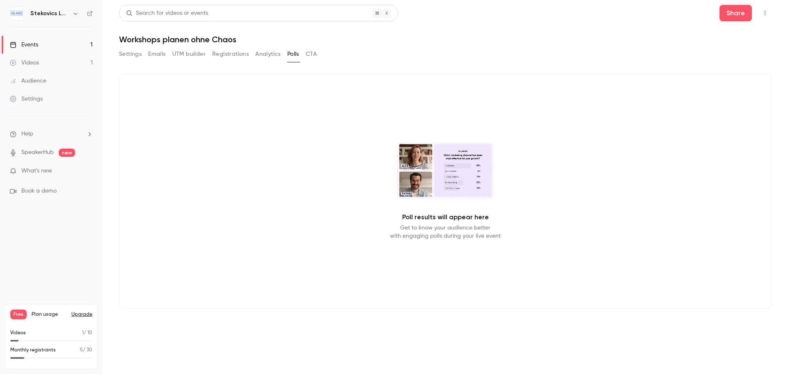
click at [315, 55] on button "CTA" at bounding box center [311, 54] width 11 height 13
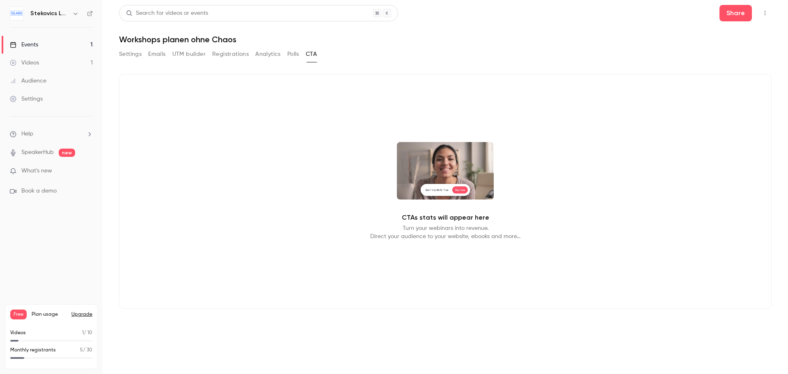
click at [129, 56] on button "Settings" at bounding box center [130, 54] width 23 height 13
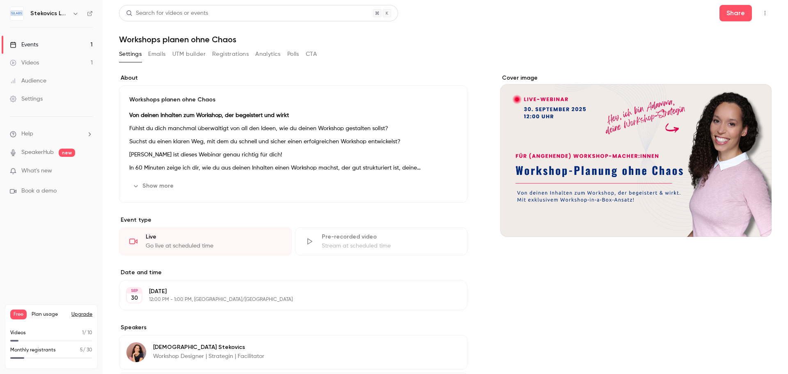
click at [32, 44] on div "Events" at bounding box center [24, 45] width 28 height 8
